Goal: Transaction & Acquisition: Subscribe to service/newsletter

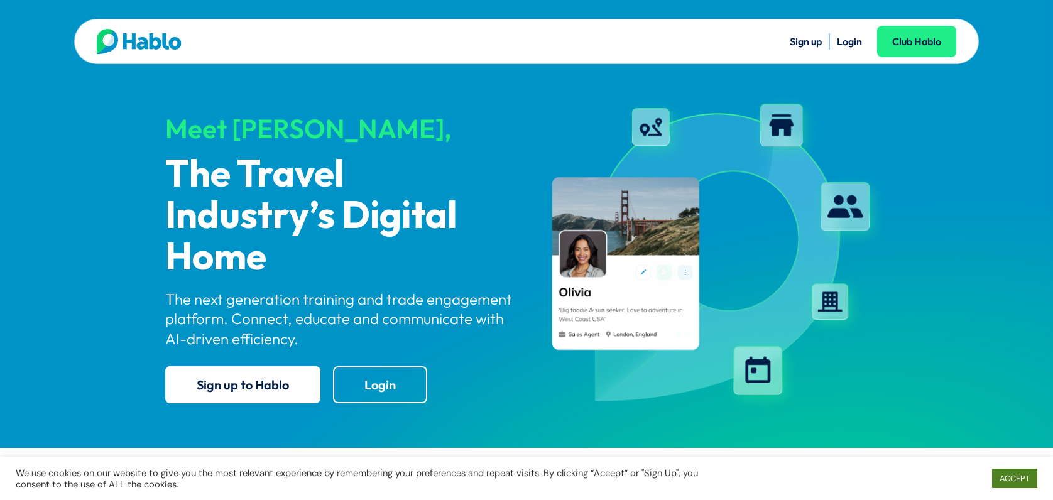
click at [1018, 483] on link "ACCEPT" at bounding box center [1015, 478] width 45 height 19
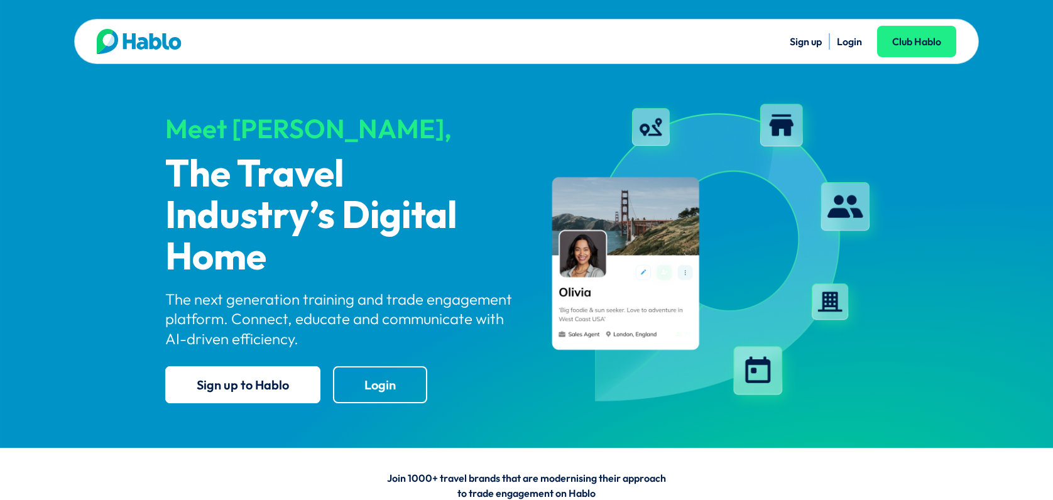
click at [814, 41] on link "Sign up" at bounding box center [806, 41] width 32 height 13
click at [847, 41] on link "Login" at bounding box center [849, 41] width 25 height 13
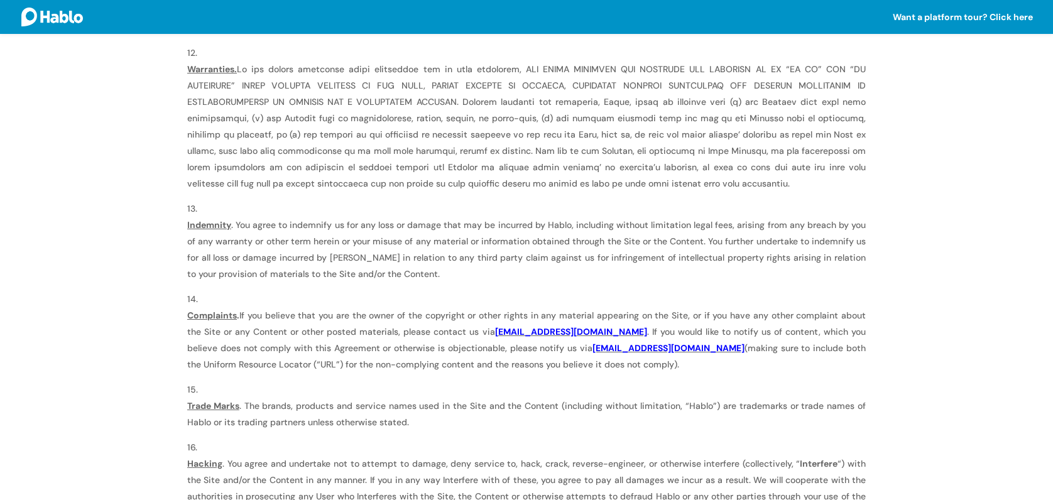
scroll to position [2465, 0]
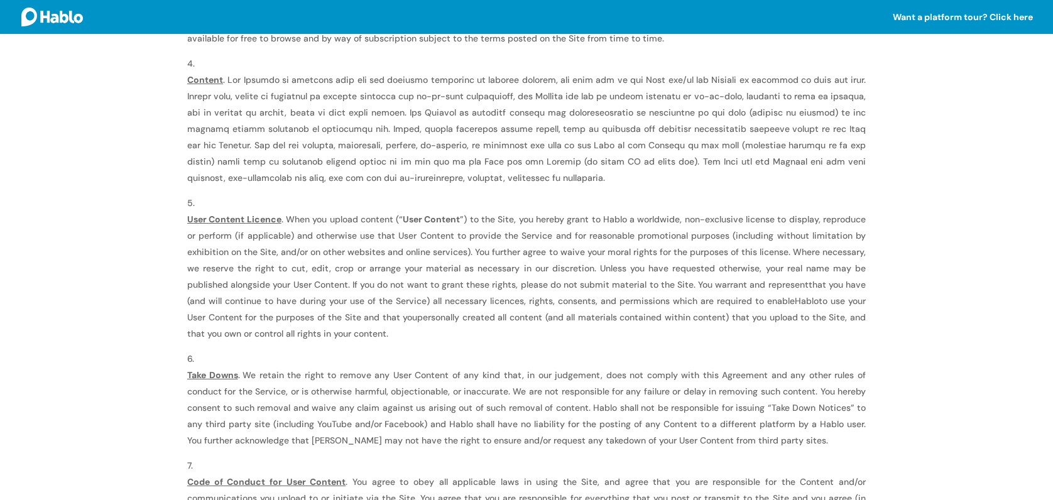
scroll to position [0, 0]
